Goal: Task Accomplishment & Management: Complete application form

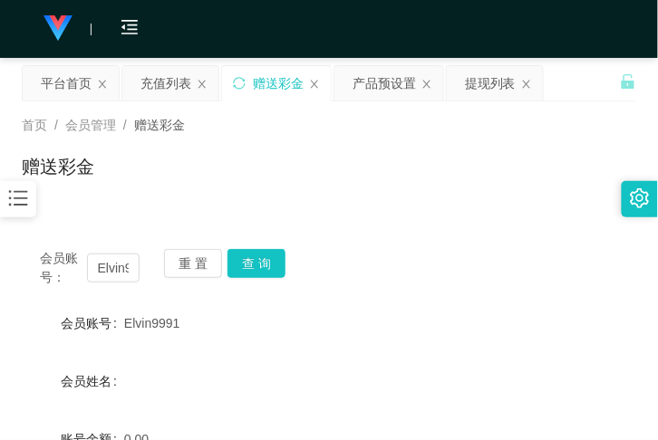
scroll to position [197, 0]
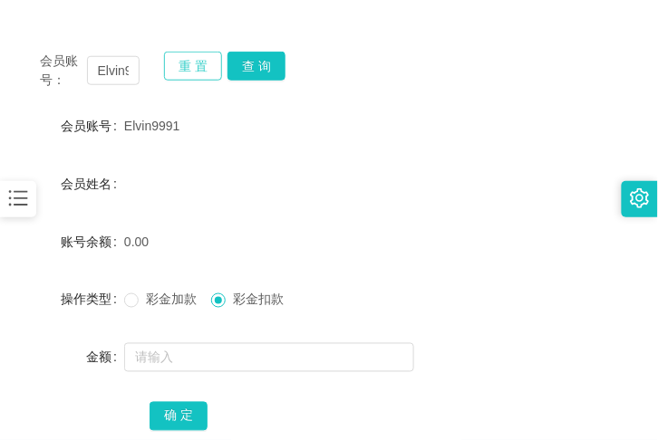
click at [220, 68] on button "重 置" at bounding box center [193, 66] width 58 height 29
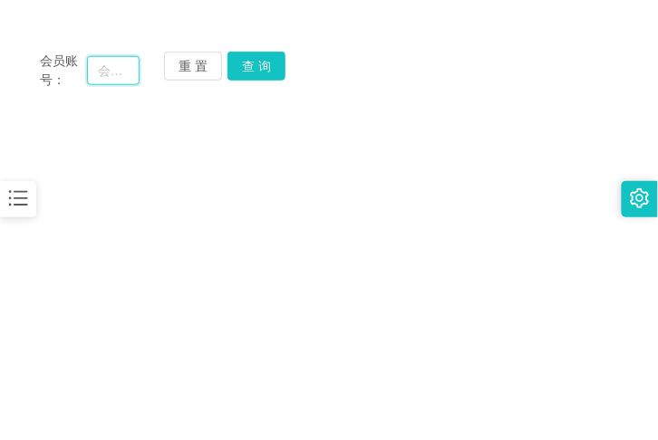
click at [124, 71] on input "text" at bounding box center [113, 70] width 53 height 29
paste input "Ace6366"
type input "Ace6366"
click at [256, 69] on button "查 询" at bounding box center [256, 66] width 58 height 29
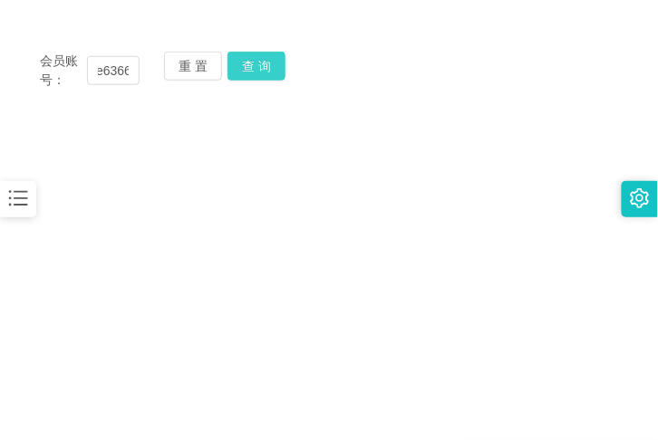
scroll to position [0, 0]
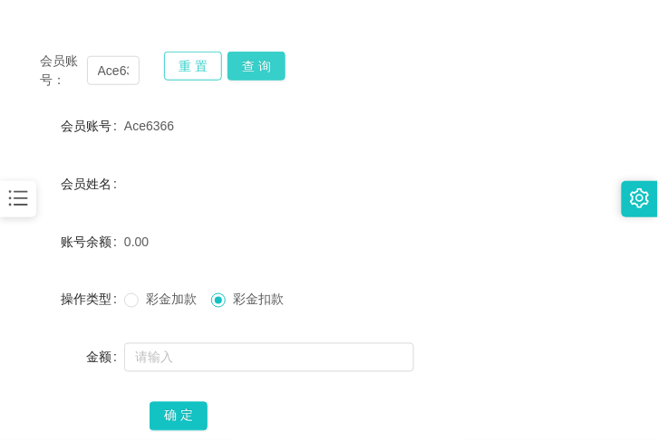
drag, startPoint x: 246, startPoint y: 62, endPoint x: 186, endPoint y: 51, distance: 61.7
click at [186, 52] on div "重 置 查 询" at bounding box center [214, 71] width 100 height 38
click at [193, 62] on button "重 置" at bounding box center [193, 66] width 58 height 29
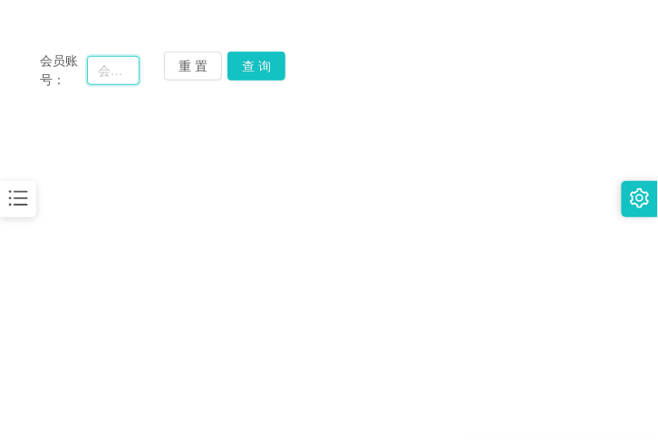
click at [110, 70] on input "text" at bounding box center [113, 70] width 53 height 29
paste input "Chloe88"
type input "Chloe88"
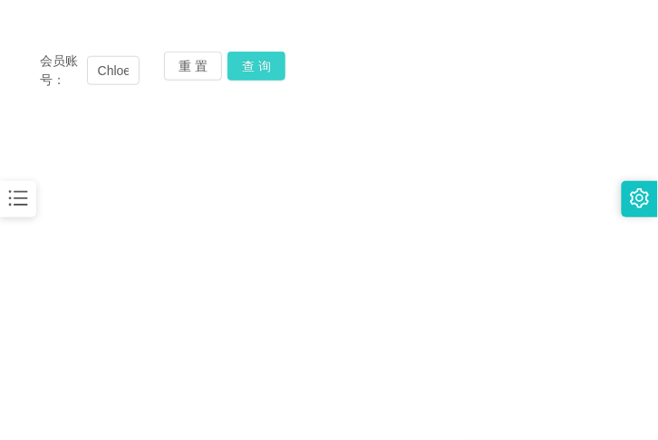
click at [243, 67] on button "查 询" at bounding box center [256, 66] width 58 height 29
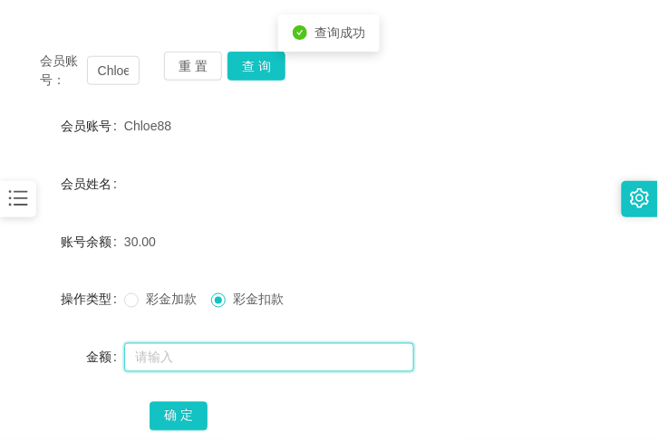
click at [197, 356] on input "text" at bounding box center [269, 357] width 290 height 29
type input "30"
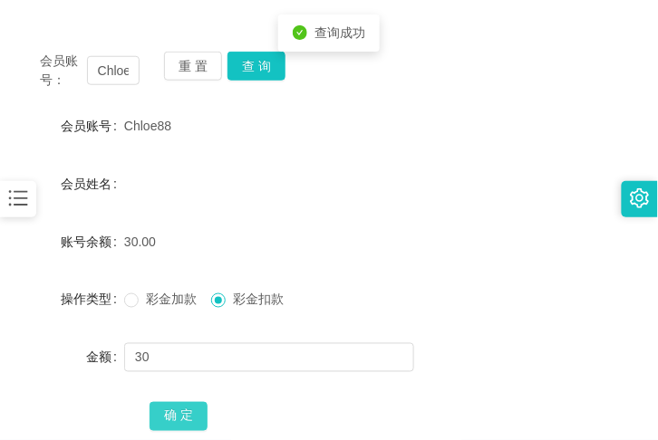
click at [175, 412] on button "确 定" at bounding box center [178, 416] width 58 height 29
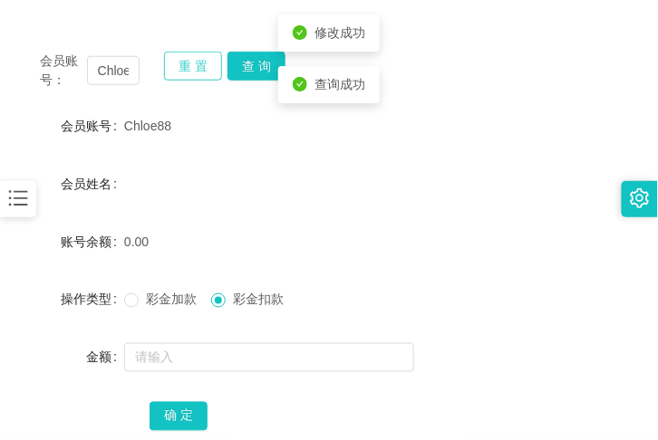
click at [197, 73] on button "重 置" at bounding box center [193, 66] width 58 height 29
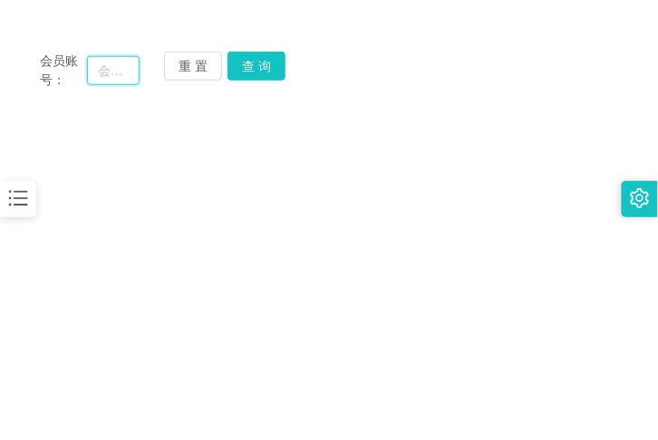
click at [110, 64] on input "text" at bounding box center [113, 70] width 53 height 29
paste input "Elvin9991"
type input "Elvin9991"
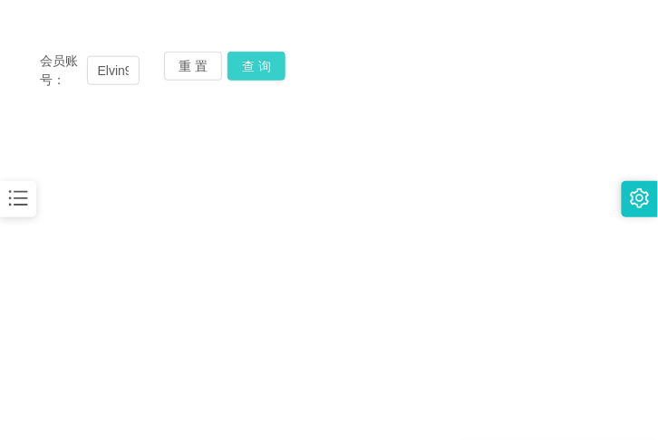
click at [269, 71] on button "查 询" at bounding box center [256, 66] width 58 height 29
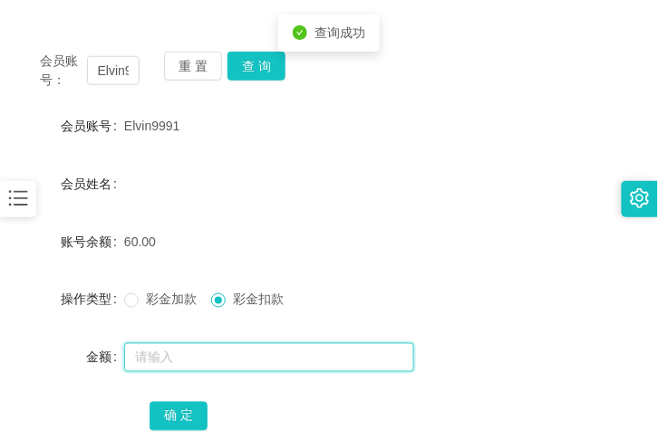
click at [216, 365] on input "text" at bounding box center [269, 357] width 290 height 29
type input "60"
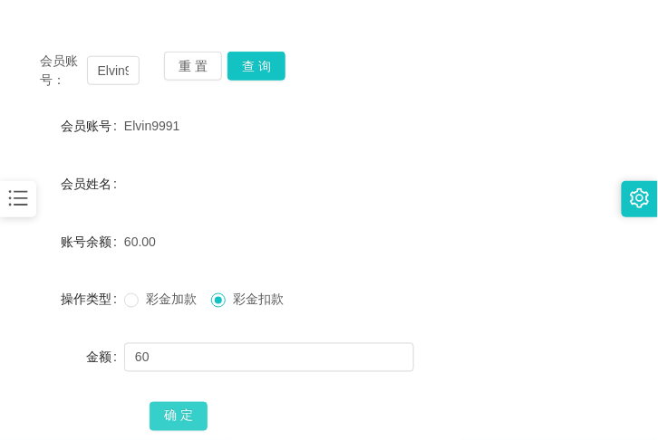
click at [149, 422] on button "确 定" at bounding box center [178, 416] width 58 height 29
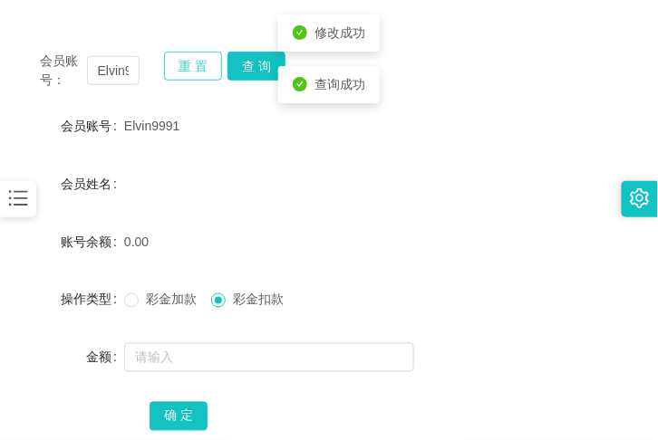
click at [174, 69] on button "重 置" at bounding box center [193, 66] width 58 height 29
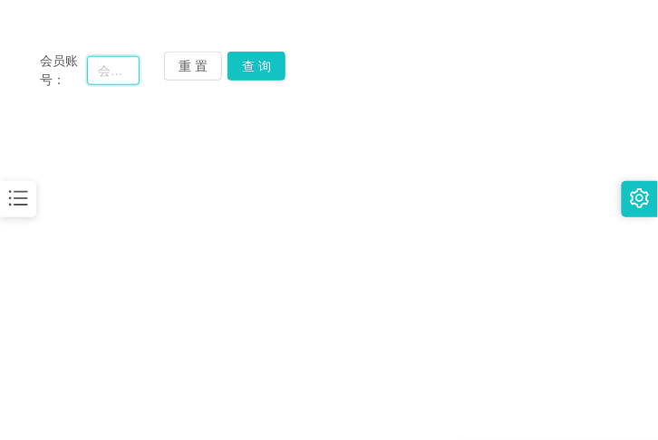
click at [109, 64] on input "text" at bounding box center [113, 70] width 53 height 29
paste input "Ace6366"
type input "Ace6366"
click at [256, 63] on button "查 询" at bounding box center [256, 66] width 58 height 29
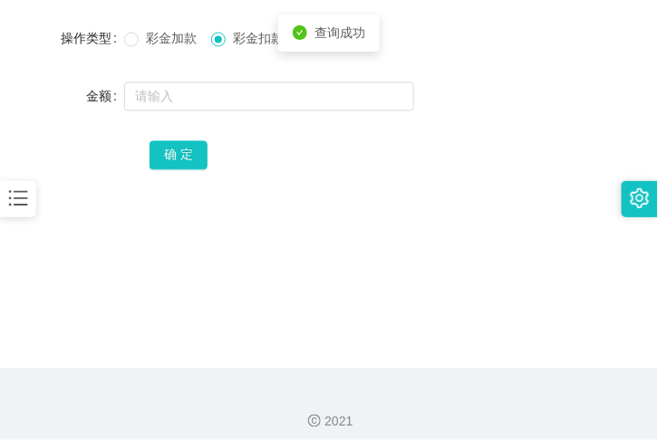
scroll to position [462, 0]
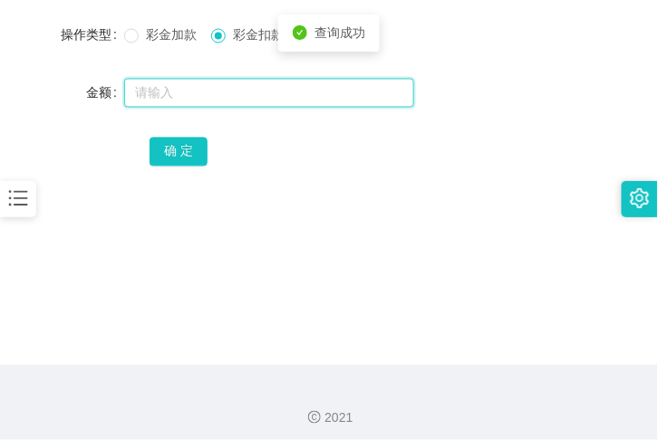
click at [215, 98] on input "text" at bounding box center [269, 93] width 290 height 29
type input "60"
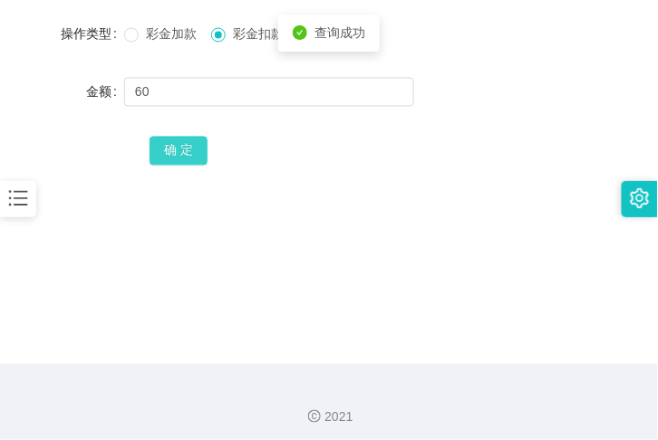
click at [187, 155] on button "确 定" at bounding box center [178, 151] width 58 height 29
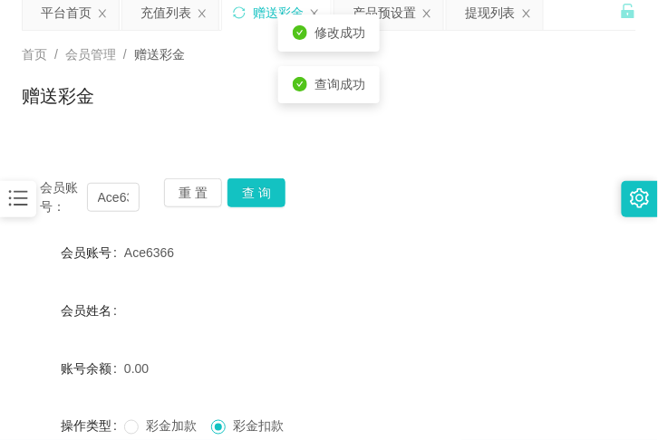
scroll to position [66, 0]
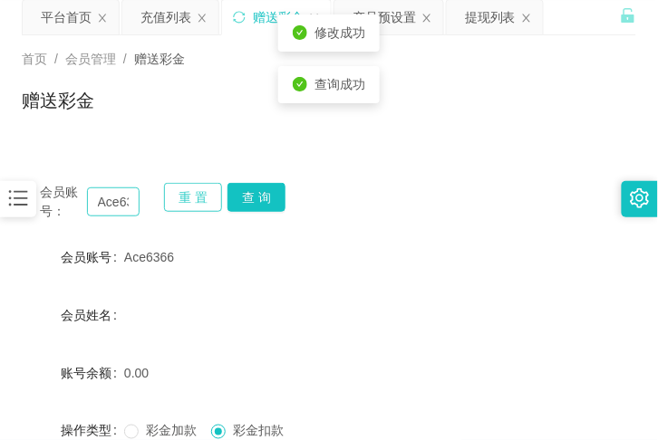
drag, startPoint x: 201, startPoint y: 200, endPoint x: 91, endPoint y: 208, distance: 110.8
click at [195, 199] on button "重 置" at bounding box center [193, 197] width 58 height 29
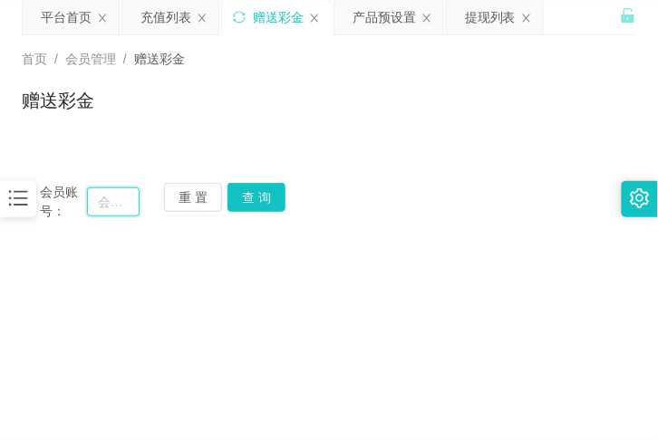
click at [98, 202] on input "text" at bounding box center [113, 202] width 53 height 29
paste input "12345678abcd"
type input "12345678abcd"
click at [251, 203] on button "查 询" at bounding box center [256, 197] width 58 height 29
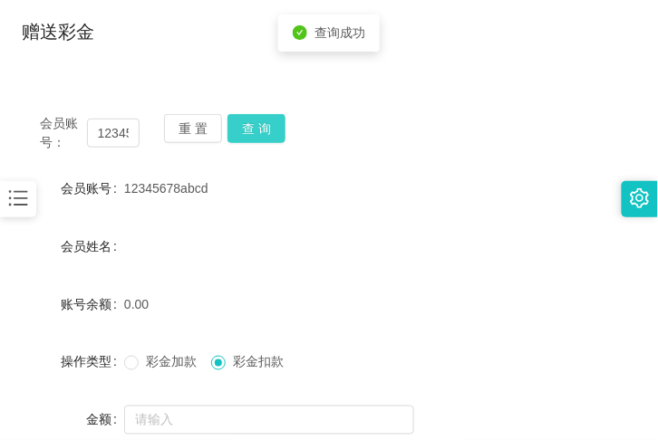
scroll to position [132, 0]
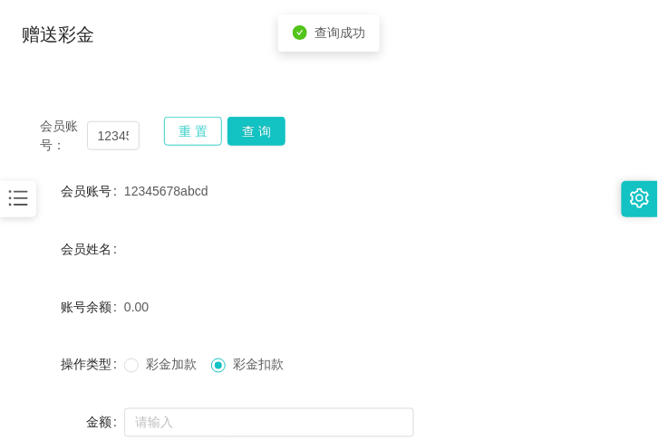
click at [182, 139] on button "重 置" at bounding box center [193, 131] width 58 height 29
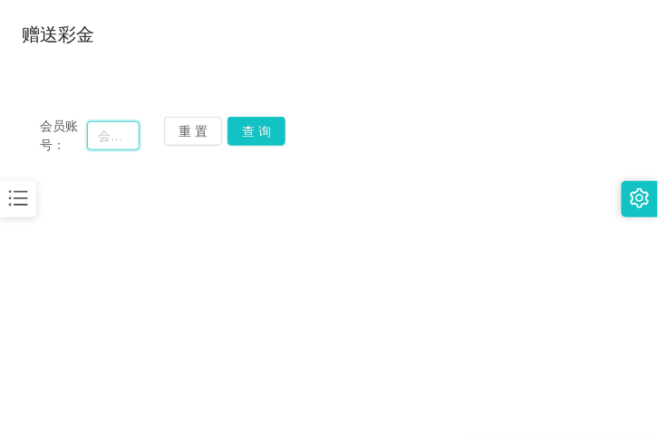
click at [122, 145] on input "text" at bounding box center [113, 135] width 53 height 29
paste input "Thian"
type input "Thian"
click at [272, 142] on button "查 询" at bounding box center [256, 131] width 58 height 29
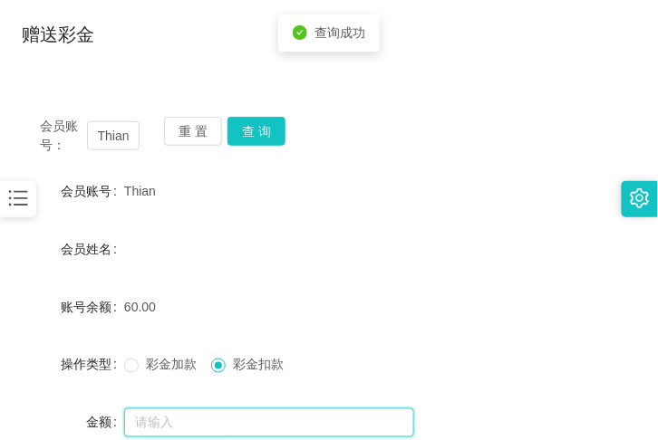
click at [206, 412] on input "text" at bounding box center [269, 423] width 290 height 29
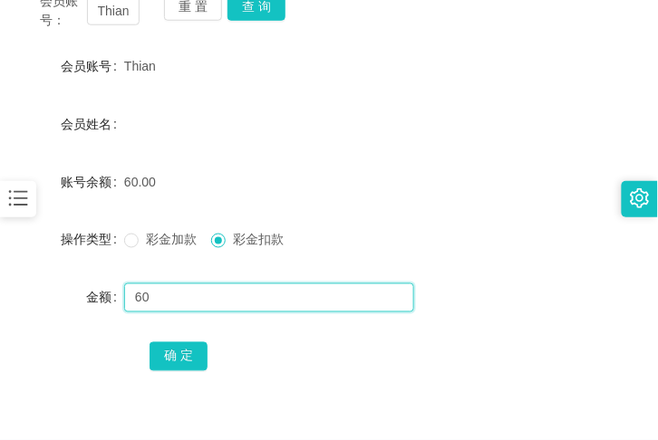
scroll to position [265, 0]
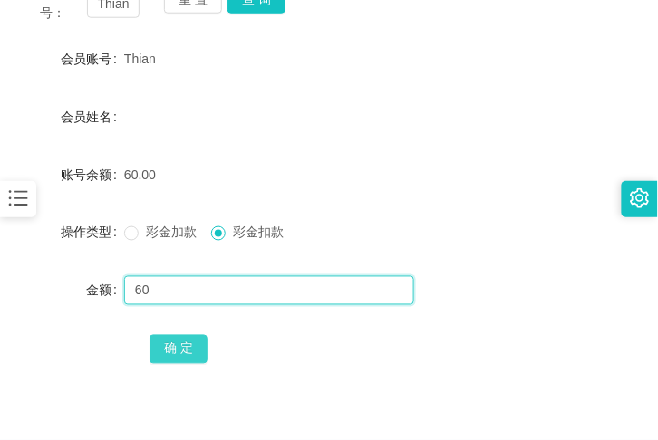
type input "60"
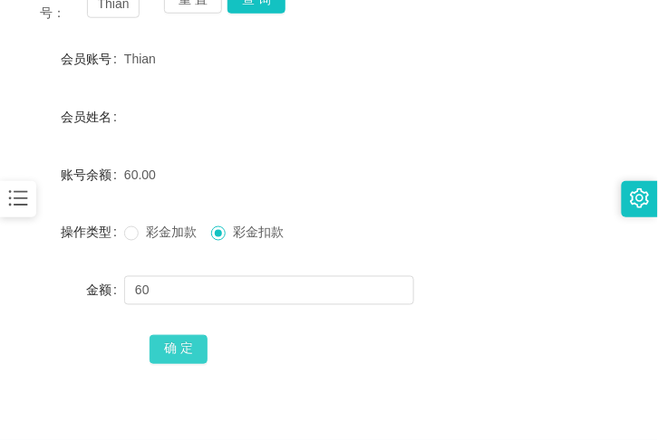
click at [191, 347] on button "确 定" at bounding box center [178, 349] width 58 height 29
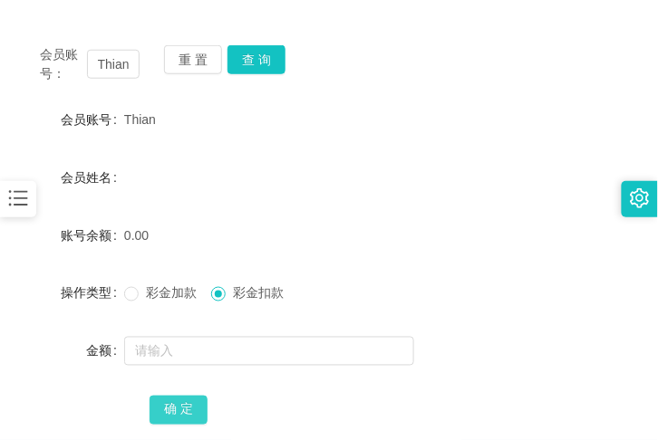
scroll to position [198, 0]
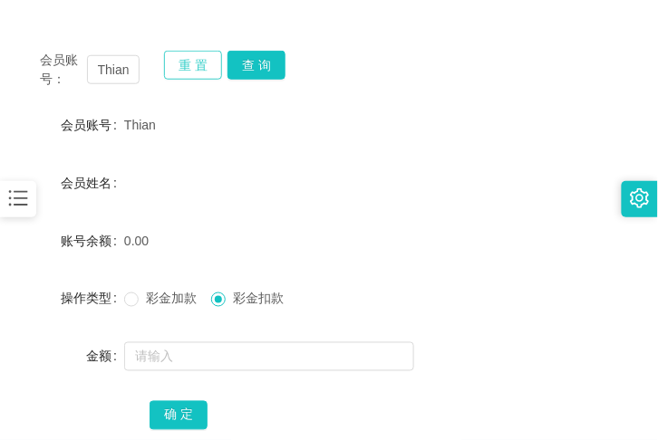
click at [170, 63] on button "重 置" at bounding box center [193, 65] width 58 height 29
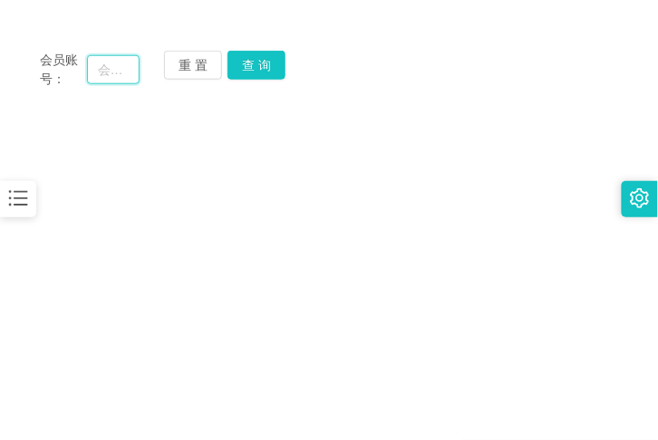
click at [102, 79] on input "text" at bounding box center [113, 69] width 53 height 29
paste input "123000"
type input "123000"
click at [267, 66] on button "查 询" at bounding box center [256, 64] width 58 height 29
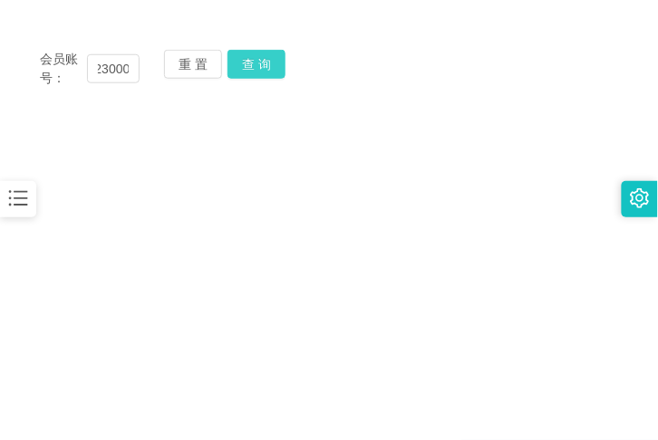
scroll to position [0, 0]
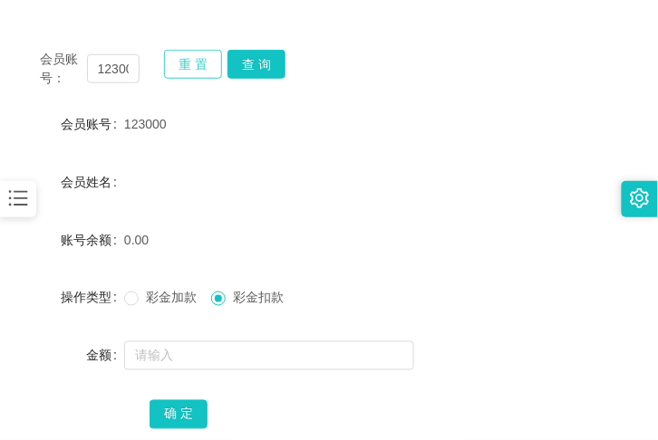
click at [218, 60] on button "重 置" at bounding box center [193, 64] width 58 height 29
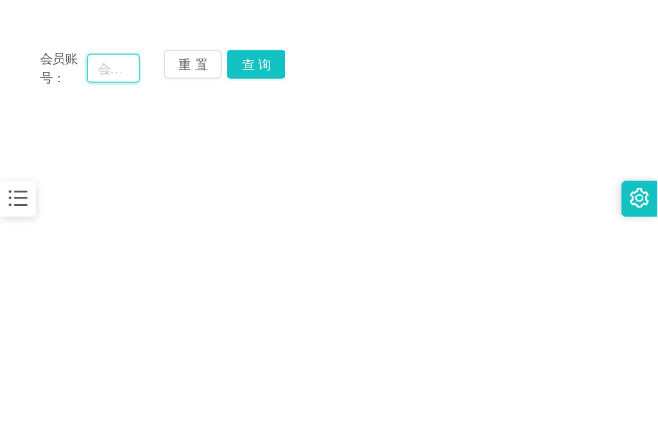
click at [113, 72] on input "text" at bounding box center [113, 68] width 53 height 29
paste input "leejunqi"
type input "leejunqi"
click at [254, 60] on button "查 询" at bounding box center [256, 64] width 58 height 29
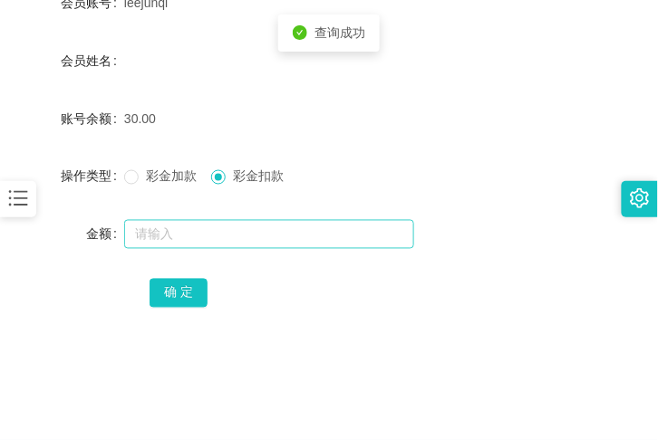
scroll to position [398, 0]
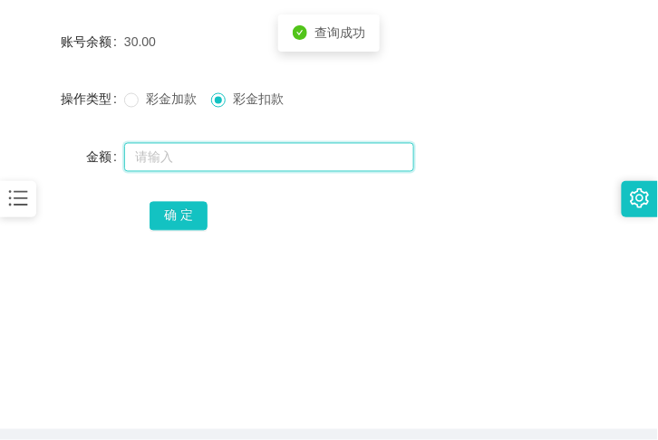
click at [221, 158] on input "text" at bounding box center [269, 157] width 290 height 29
type input "30"
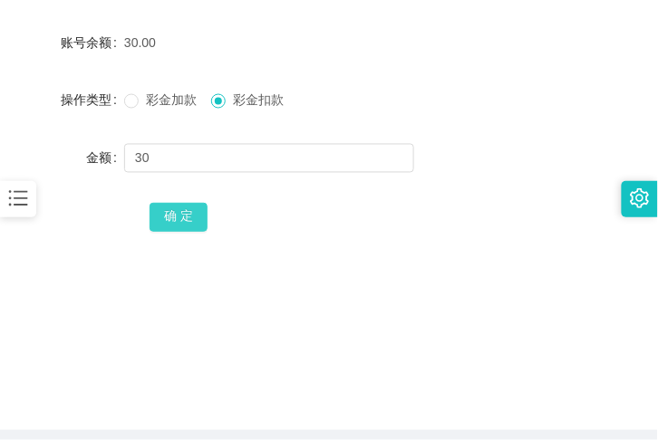
click at [172, 214] on button "确 定" at bounding box center [178, 217] width 58 height 29
